Goal: Information Seeking & Learning: Learn about a topic

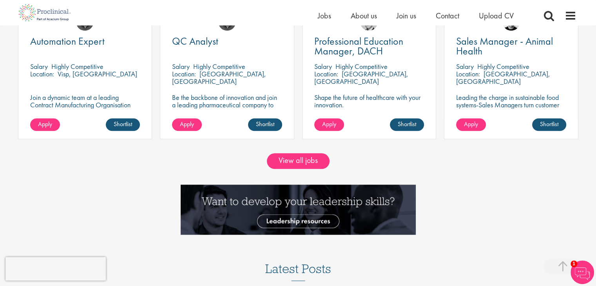
scroll to position [666, 0]
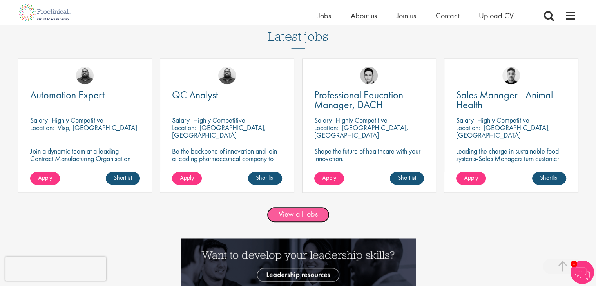
click at [296, 215] on link "View all jobs" at bounding box center [298, 215] width 63 height 16
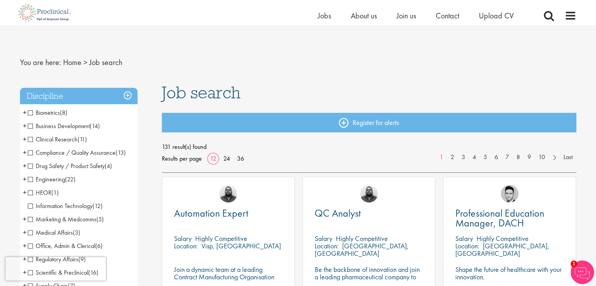
scroll to position [39, 0]
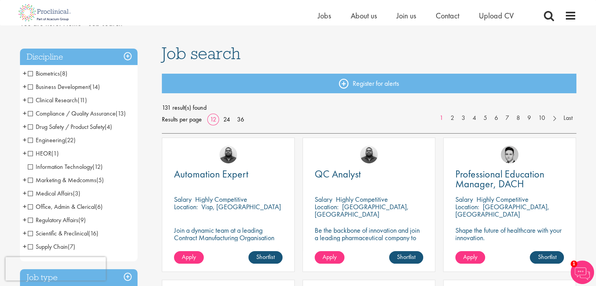
click at [28, 195] on span "Medical Affairs" at bounding box center [50, 193] width 45 height 8
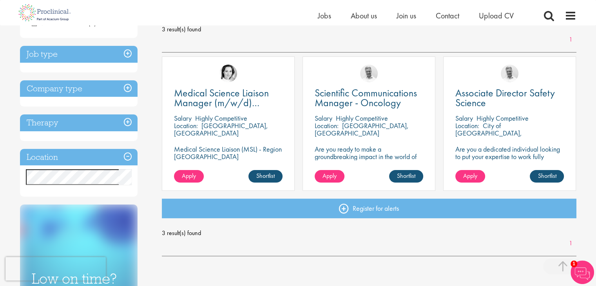
scroll to position [117, 0]
click at [128, 52] on h3 "Job type" at bounding box center [78, 54] width 117 height 17
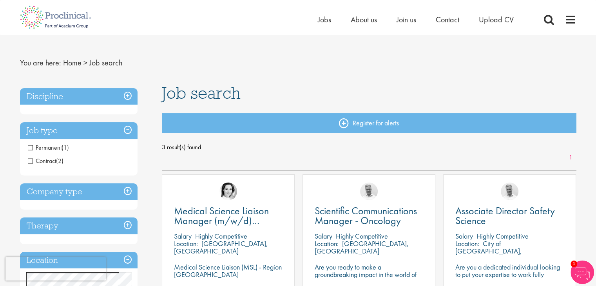
scroll to position [0, 0]
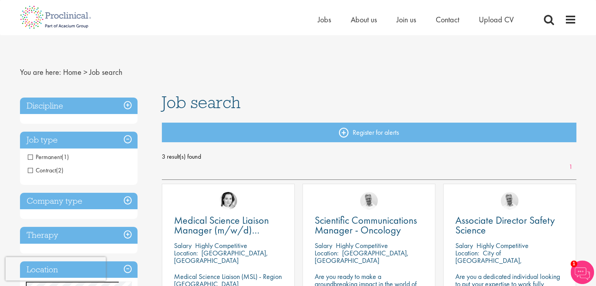
click at [131, 198] on h3 "Company type" at bounding box center [78, 201] width 117 height 17
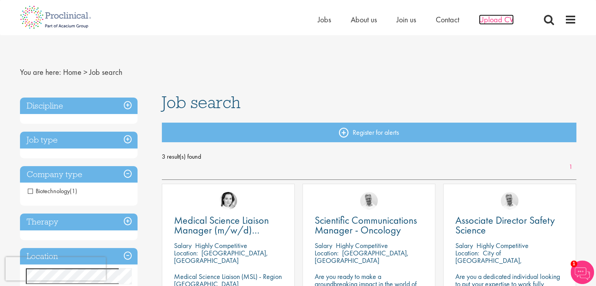
click at [502, 22] on span "Upload CV" at bounding box center [495, 19] width 35 height 10
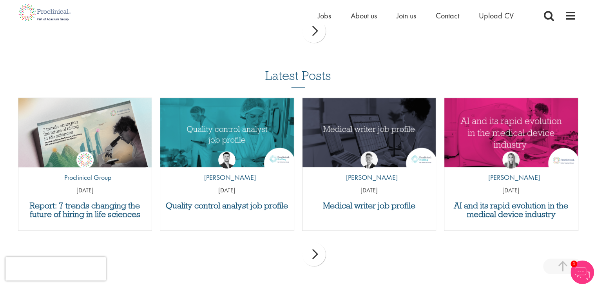
scroll to position [744, 0]
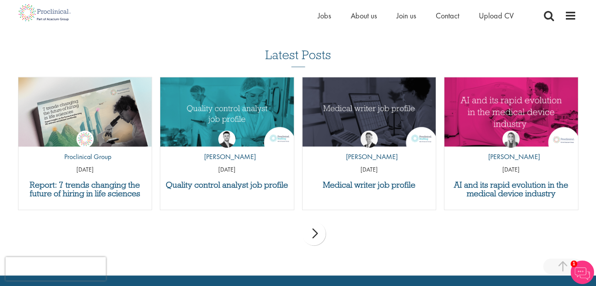
click at [312, 238] on div "next" at bounding box center [313, 233] width 23 height 23
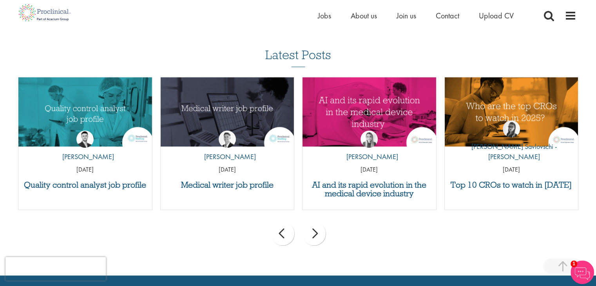
click at [312, 238] on div "next" at bounding box center [313, 233] width 23 height 23
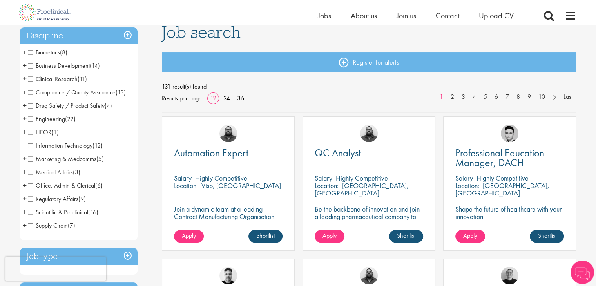
scroll to position [78, 0]
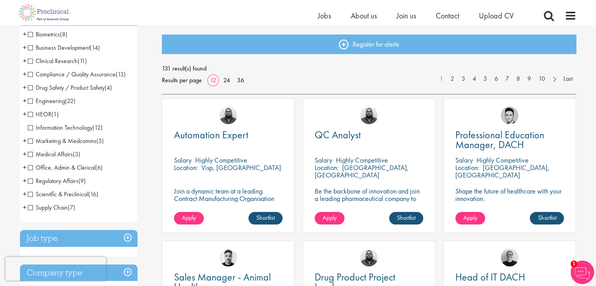
click at [25, 180] on span "+" at bounding box center [25, 181] width 4 height 12
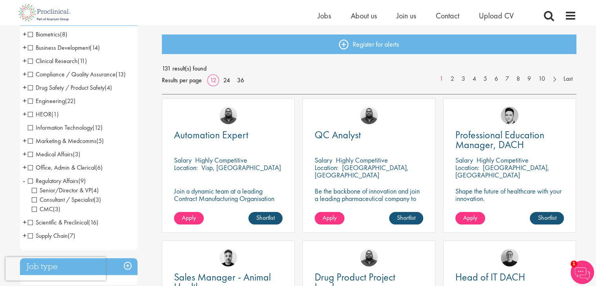
click at [23, 223] on span "+" at bounding box center [25, 222] width 4 height 12
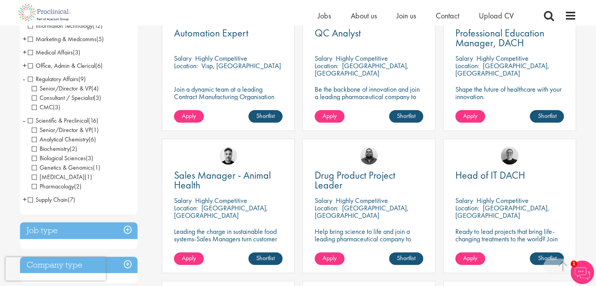
scroll to position [196, 0]
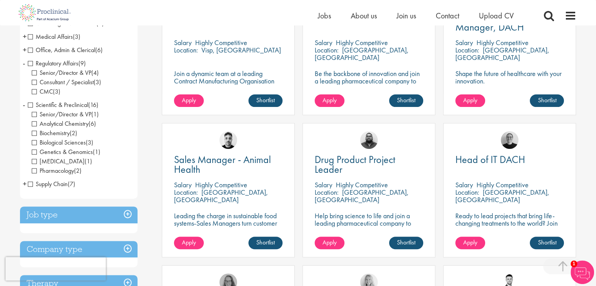
click at [62, 144] on span "Biological Sciences" at bounding box center [59, 142] width 54 height 8
